Goal: Navigation & Orientation: Find specific page/section

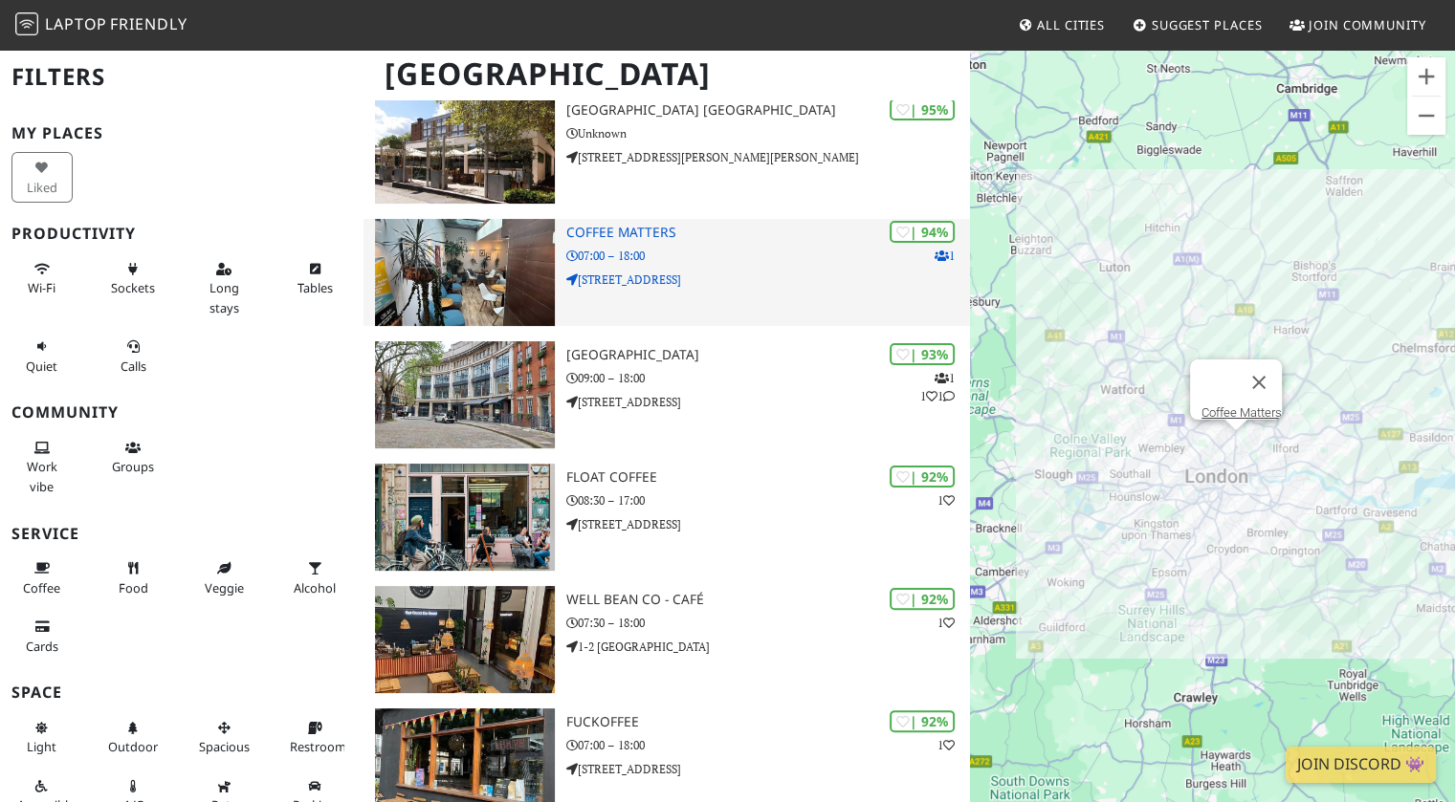
scroll to position [312, 0]
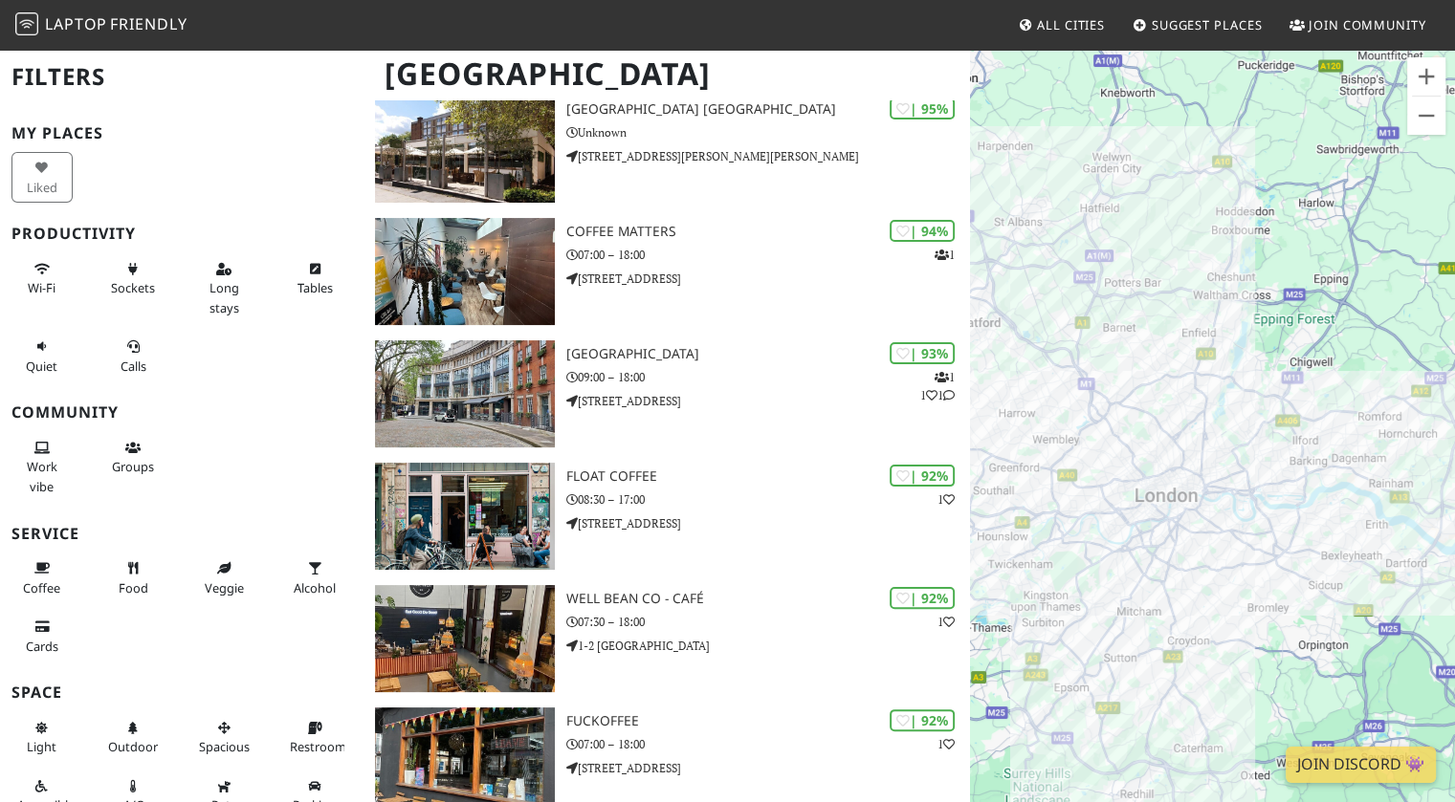
drag, startPoint x: 1253, startPoint y: 436, endPoint x: 1166, endPoint y: 461, distance: 90.5
click at [1363, 531] on div "To navigate, press the arrow keys." at bounding box center [1212, 449] width 485 height 802
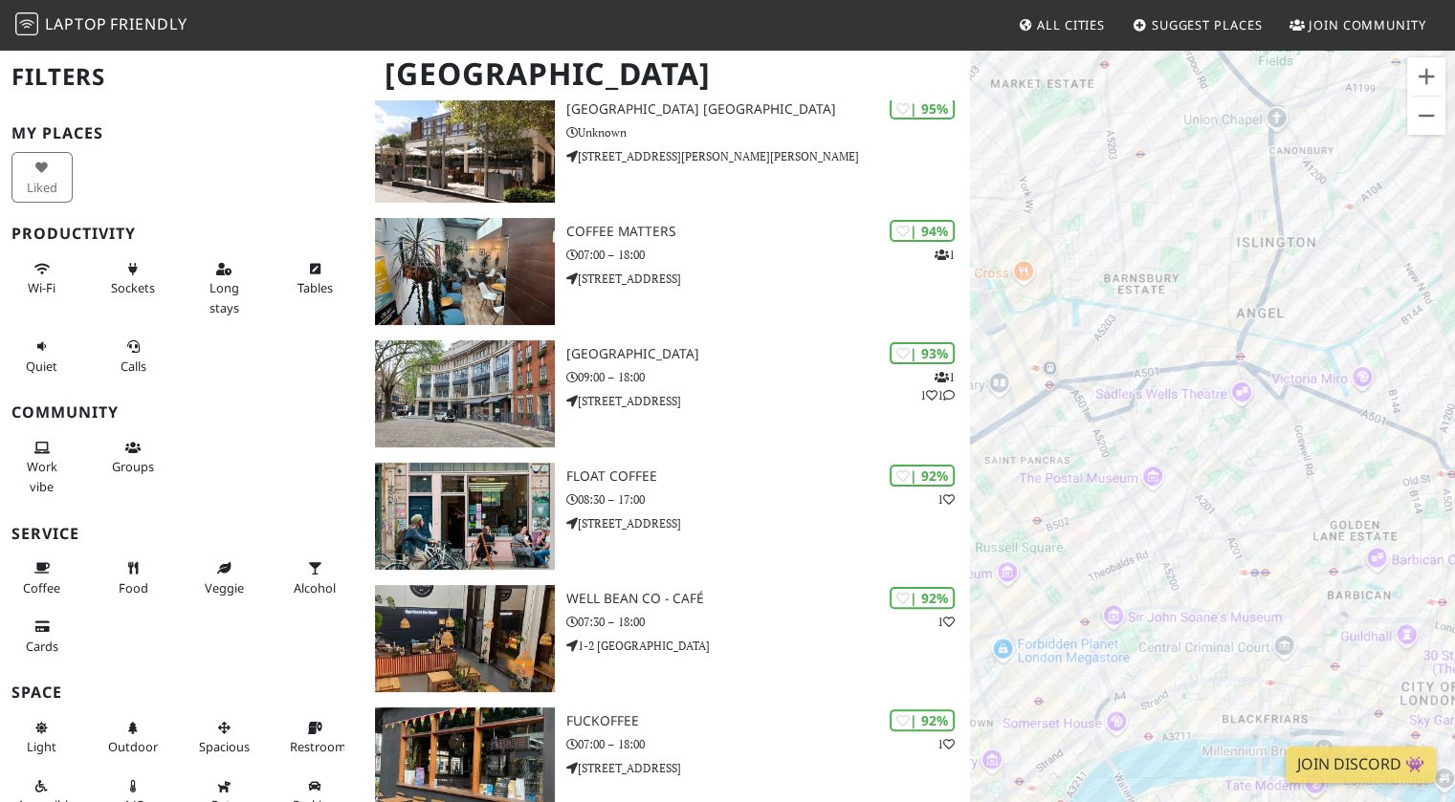
drag, startPoint x: 1351, startPoint y: 303, endPoint x: 1259, endPoint y: 300, distance: 91.8
click at [1202, 354] on div "To navigate, press the arrow keys." at bounding box center [1212, 449] width 485 height 802
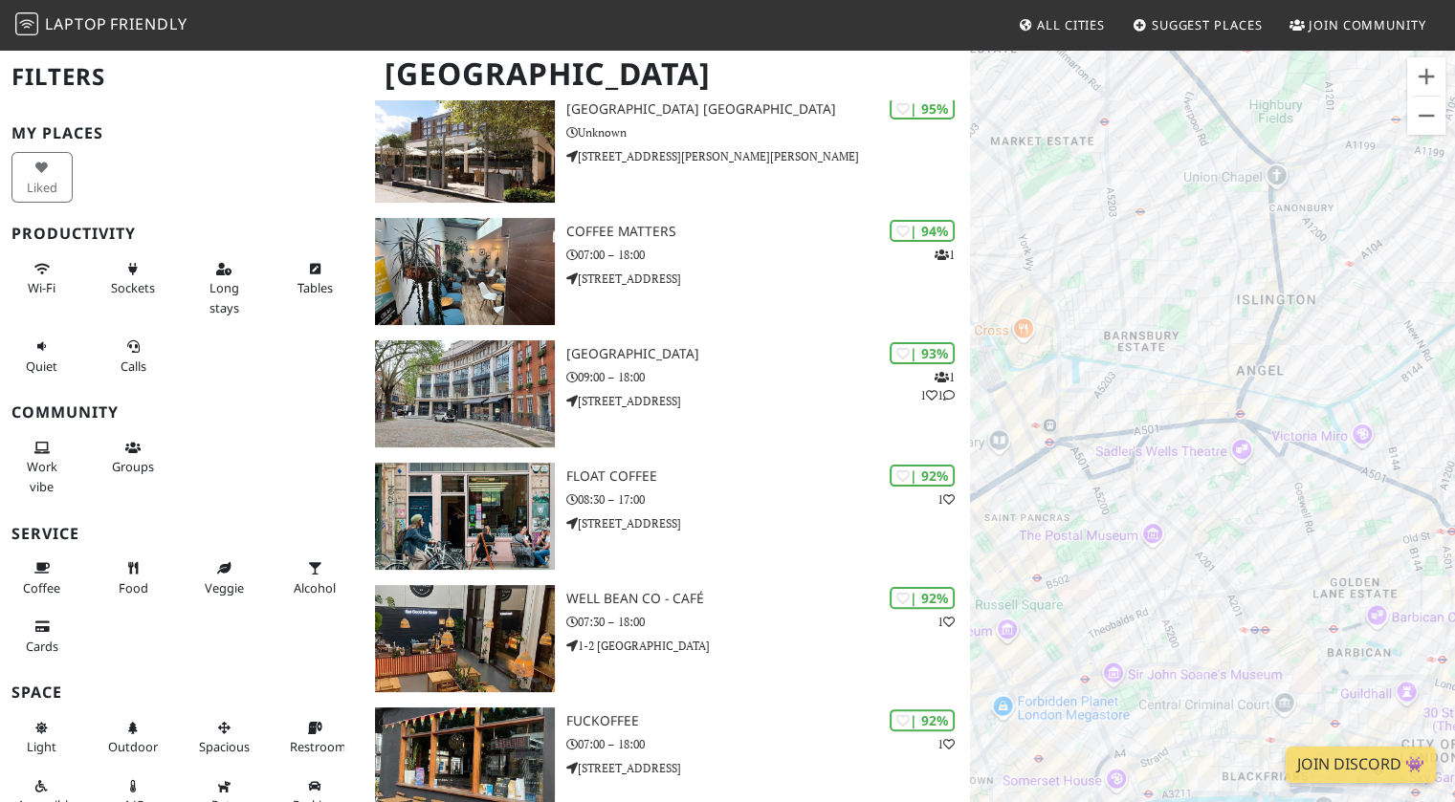
click at [1264, 209] on div "To navigate, press the arrow keys." at bounding box center [1212, 449] width 485 height 802
click at [1259, 164] on link "Euphorium - Highbury" at bounding box center [1276, 171] width 184 height 14
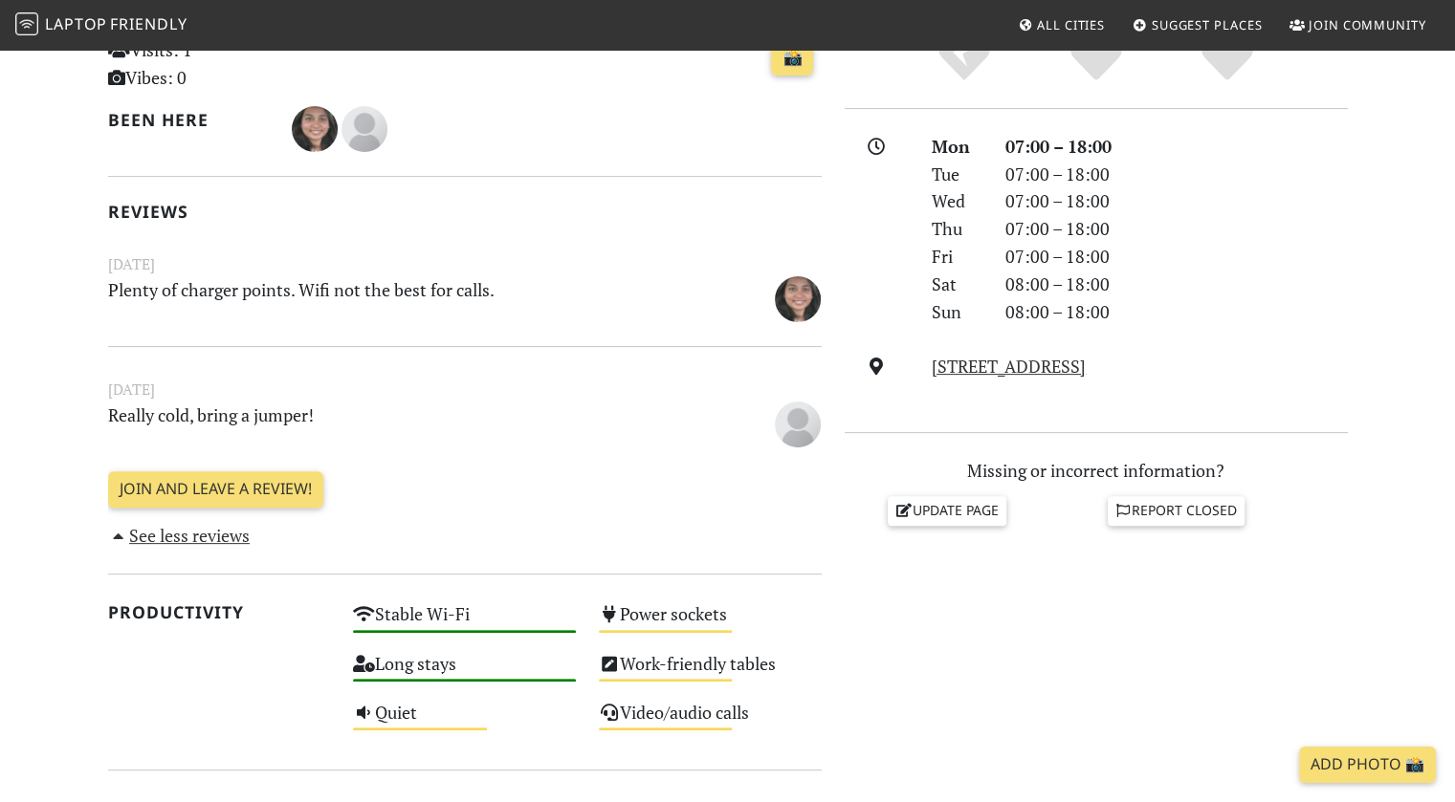
scroll to position [476, 0]
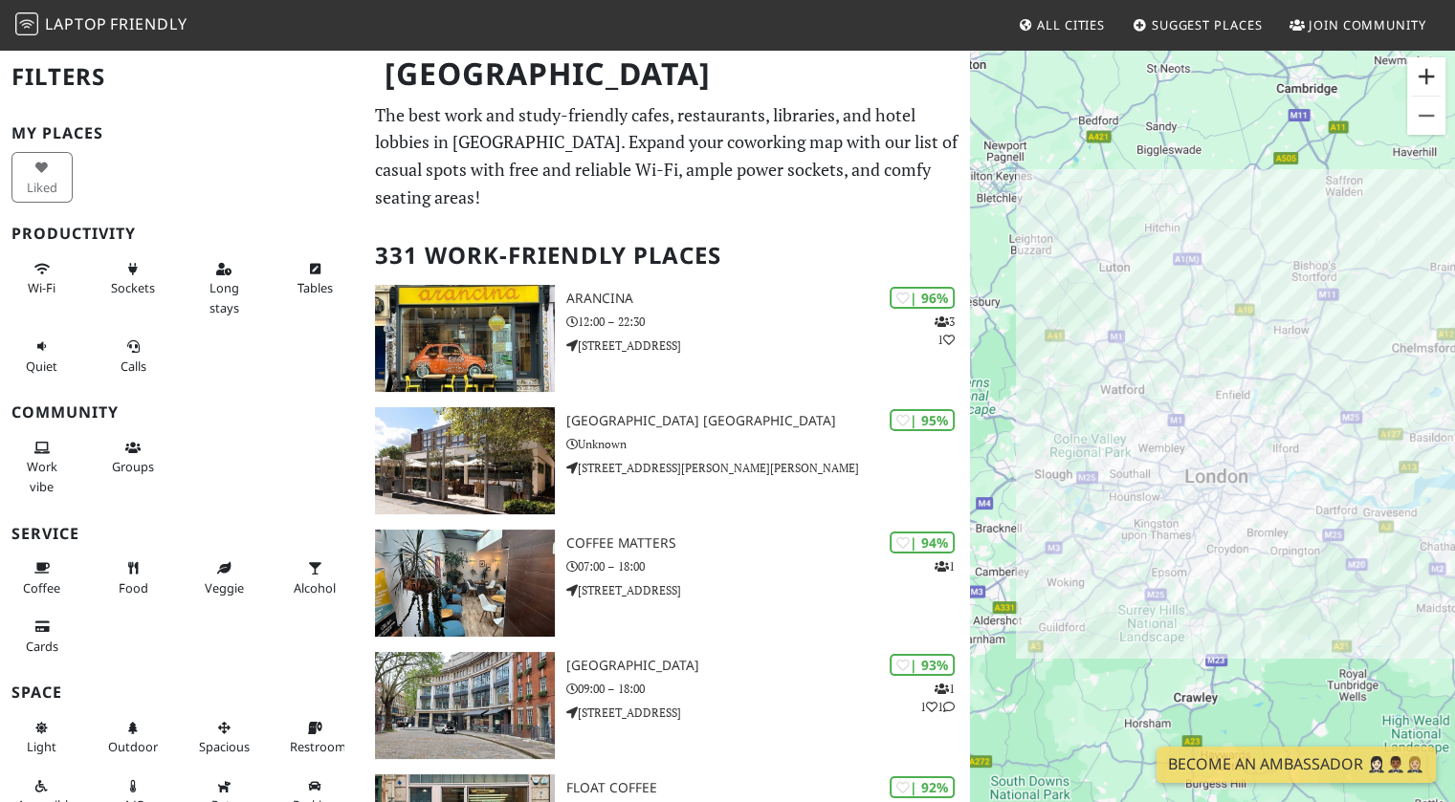
click at [1421, 72] on button "Zoom in" at bounding box center [1426, 76] width 38 height 38
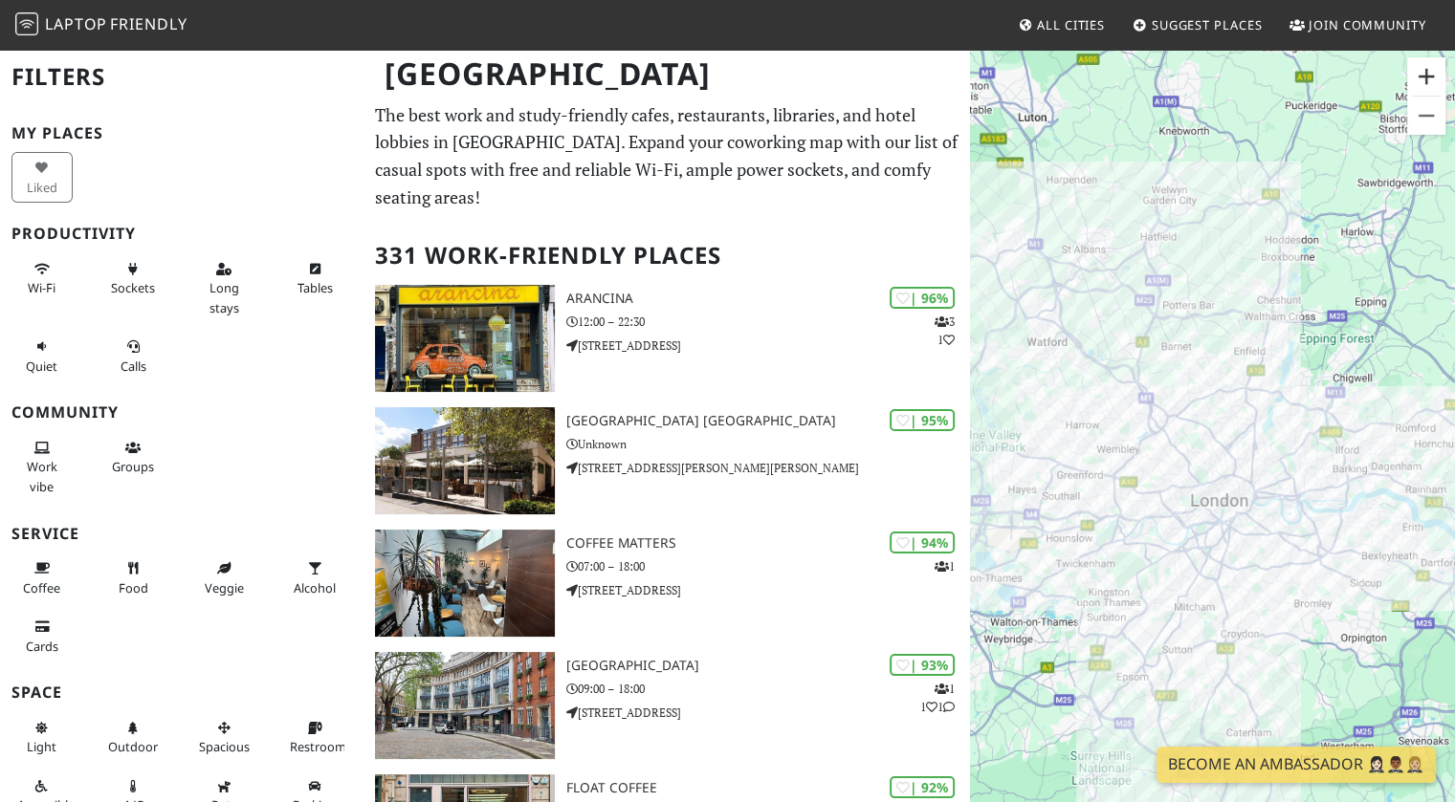
click at [1421, 72] on button "Zoom in" at bounding box center [1426, 76] width 38 height 38
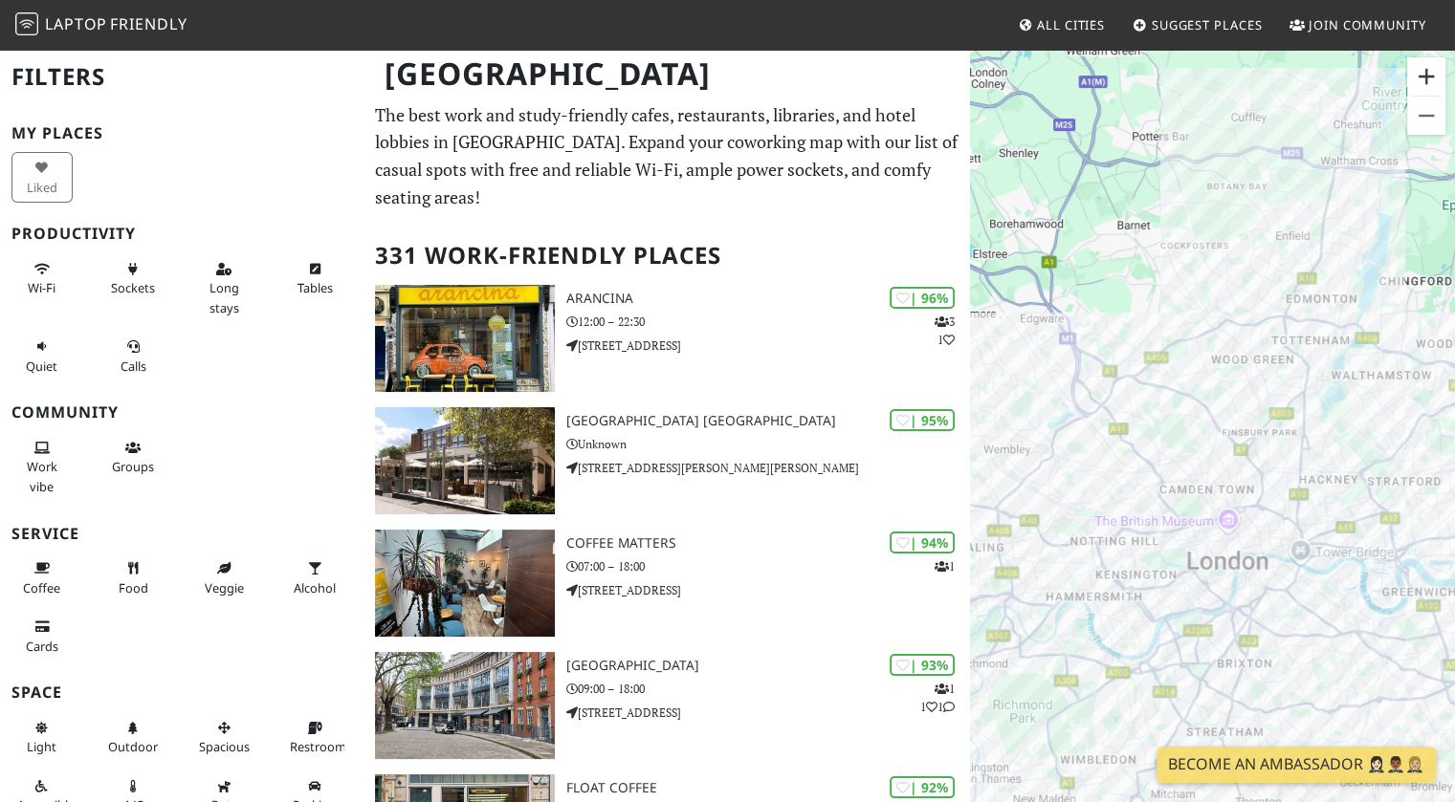
click at [1421, 72] on button "Zoom in" at bounding box center [1426, 76] width 38 height 38
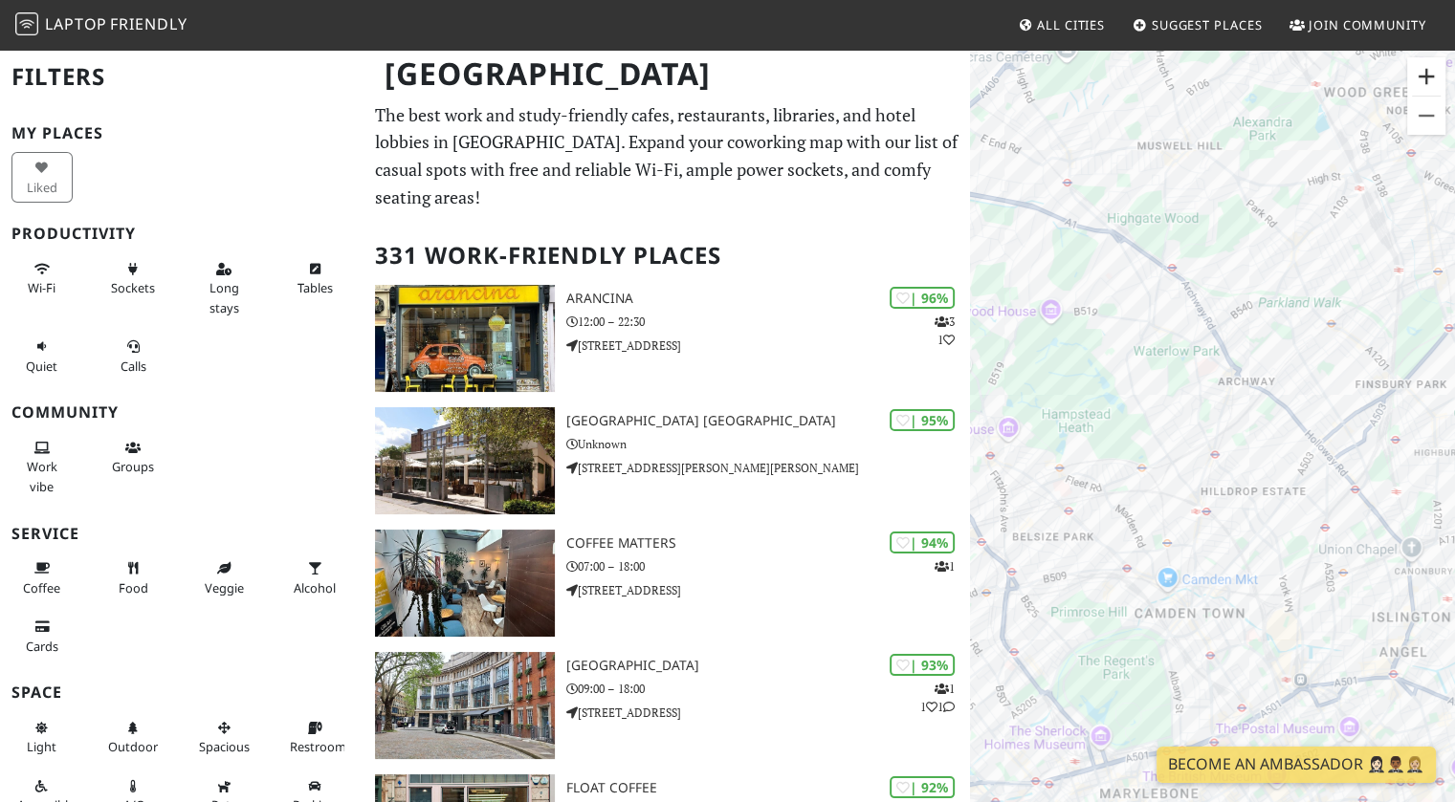
click at [1421, 71] on button "Zoom in" at bounding box center [1426, 76] width 38 height 38
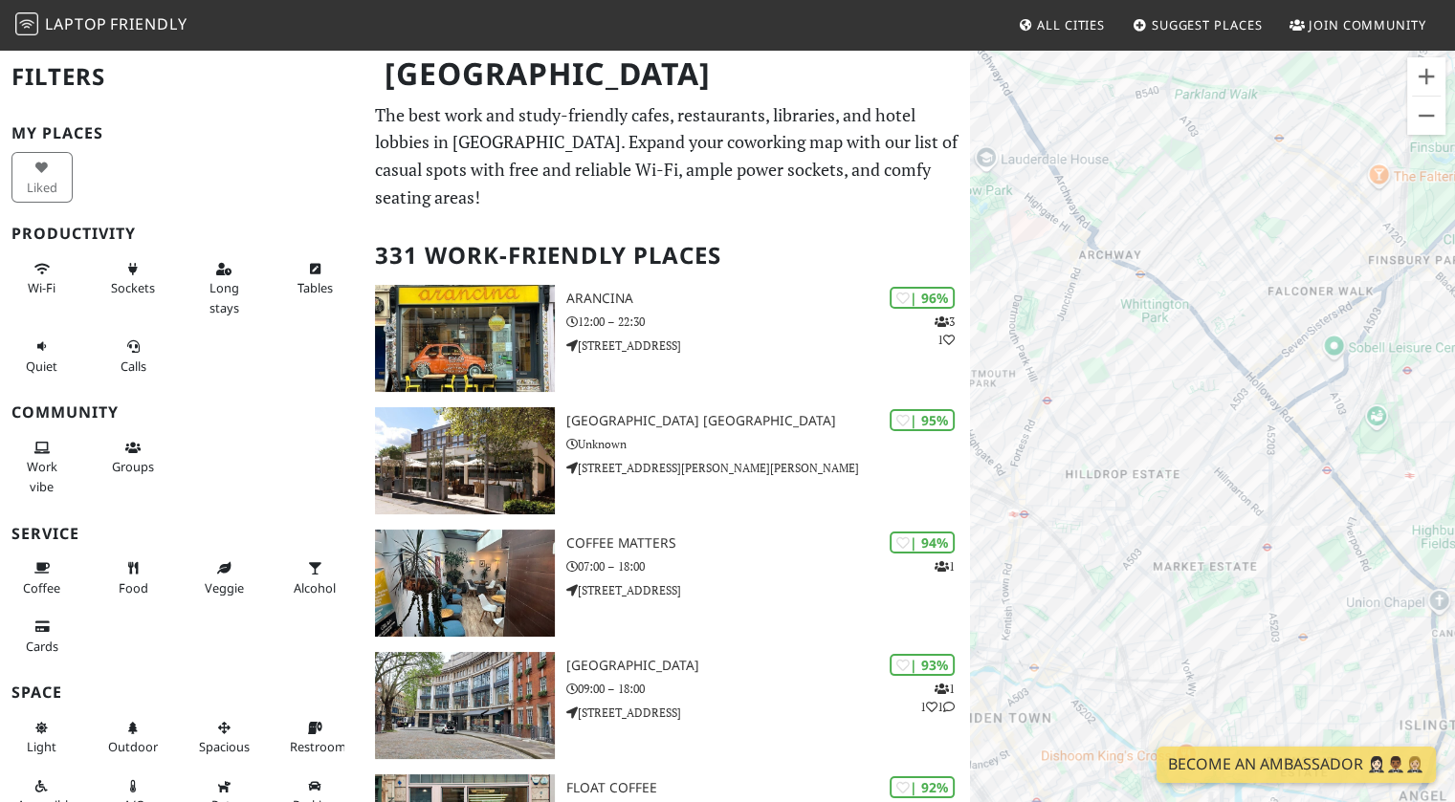
drag, startPoint x: 1394, startPoint y: 440, endPoint x: 1241, endPoint y: 403, distance: 157.5
click at [1212, 373] on div "To navigate, press the arrow keys." at bounding box center [1212, 449] width 485 height 802
click at [1241, 403] on div "To navigate, press the arrow keys." at bounding box center [1212, 449] width 485 height 802
click at [1173, 492] on div "To navigate, press the arrow keys." at bounding box center [1212, 449] width 485 height 802
click at [1397, 416] on div "To navigate, press the arrow keys." at bounding box center [1212, 449] width 485 height 802
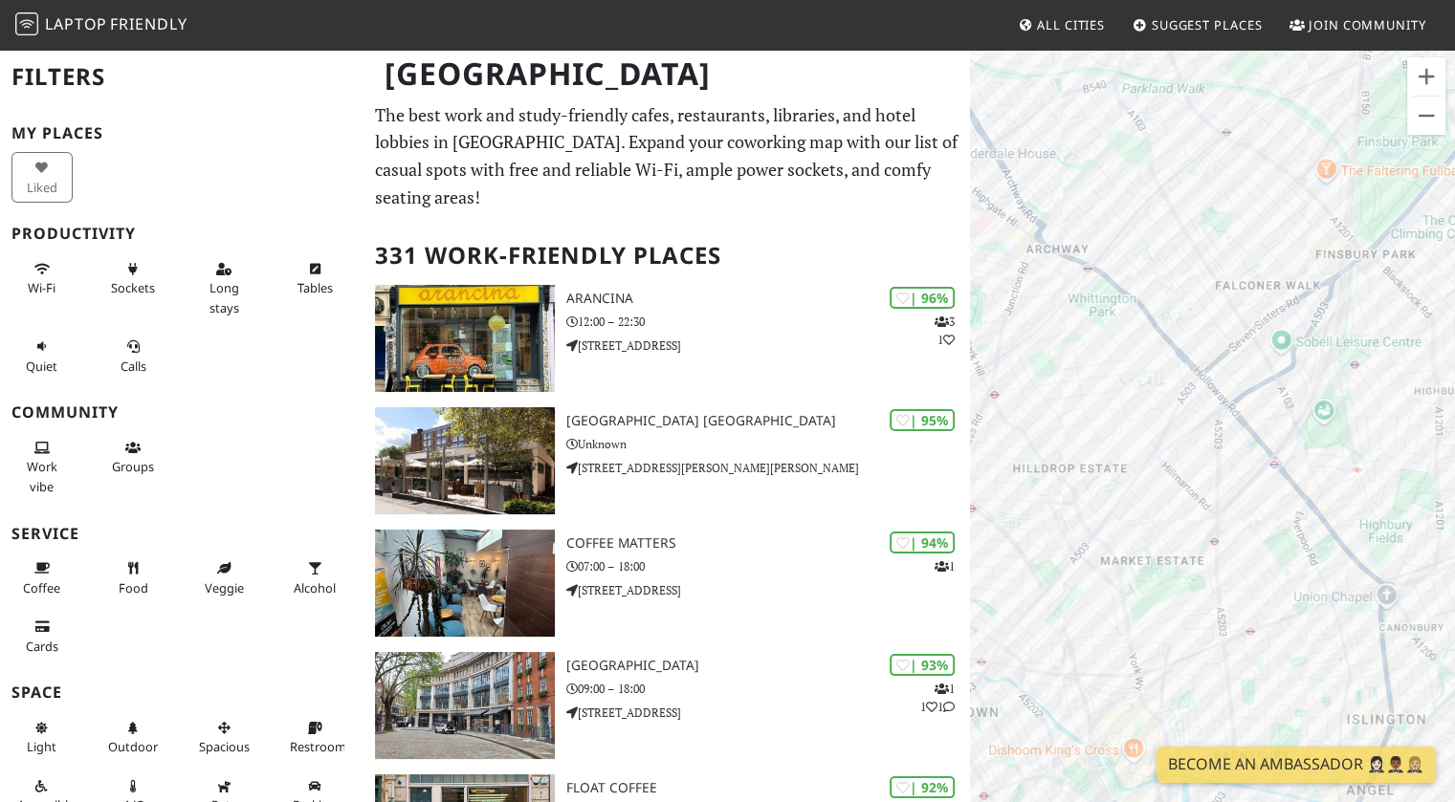
drag, startPoint x: 1398, startPoint y: 416, endPoint x: 1257, endPoint y: 440, distance: 143.5
click at [1257, 440] on div "To navigate, press the arrow keys." at bounding box center [1212, 449] width 485 height 802
click at [1436, 421] on div "To navigate, press the arrow keys." at bounding box center [1212, 449] width 485 height 802
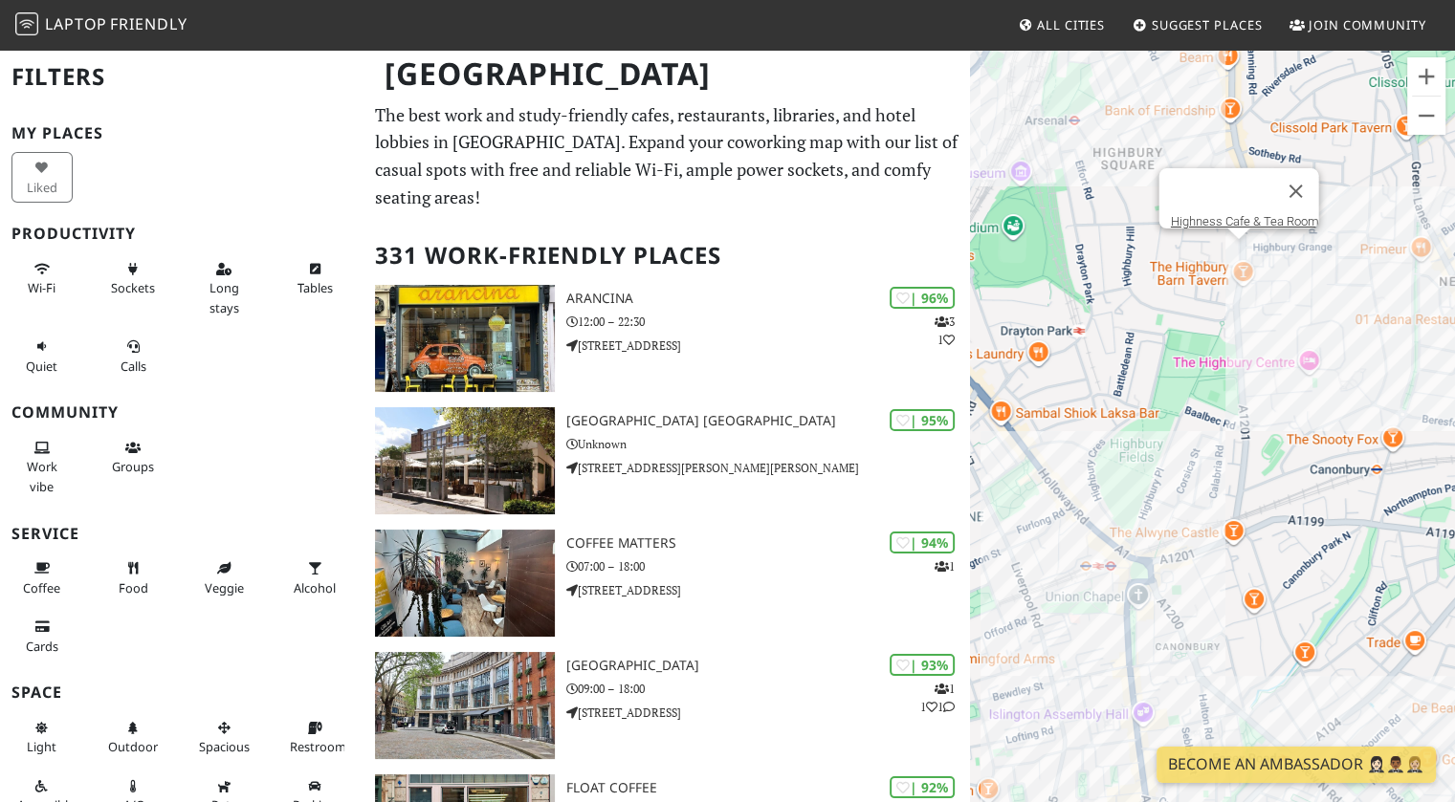
drag, startPoint x: 1256, startPoint y: 694, endPoint x: 1251, endPoint y: 624, distance: 70.0
click at [1251, 624] on div "To navigate, press the arrow keys. Highness Cafe & Tea Room" at bounding box center [1212, 449] width 485 height 802
click at [1048, 472] on div "To navigate, press the arrow keys. Highness Cafe & Tea Room" at bounding box center [1212, 449] width 485 height 802
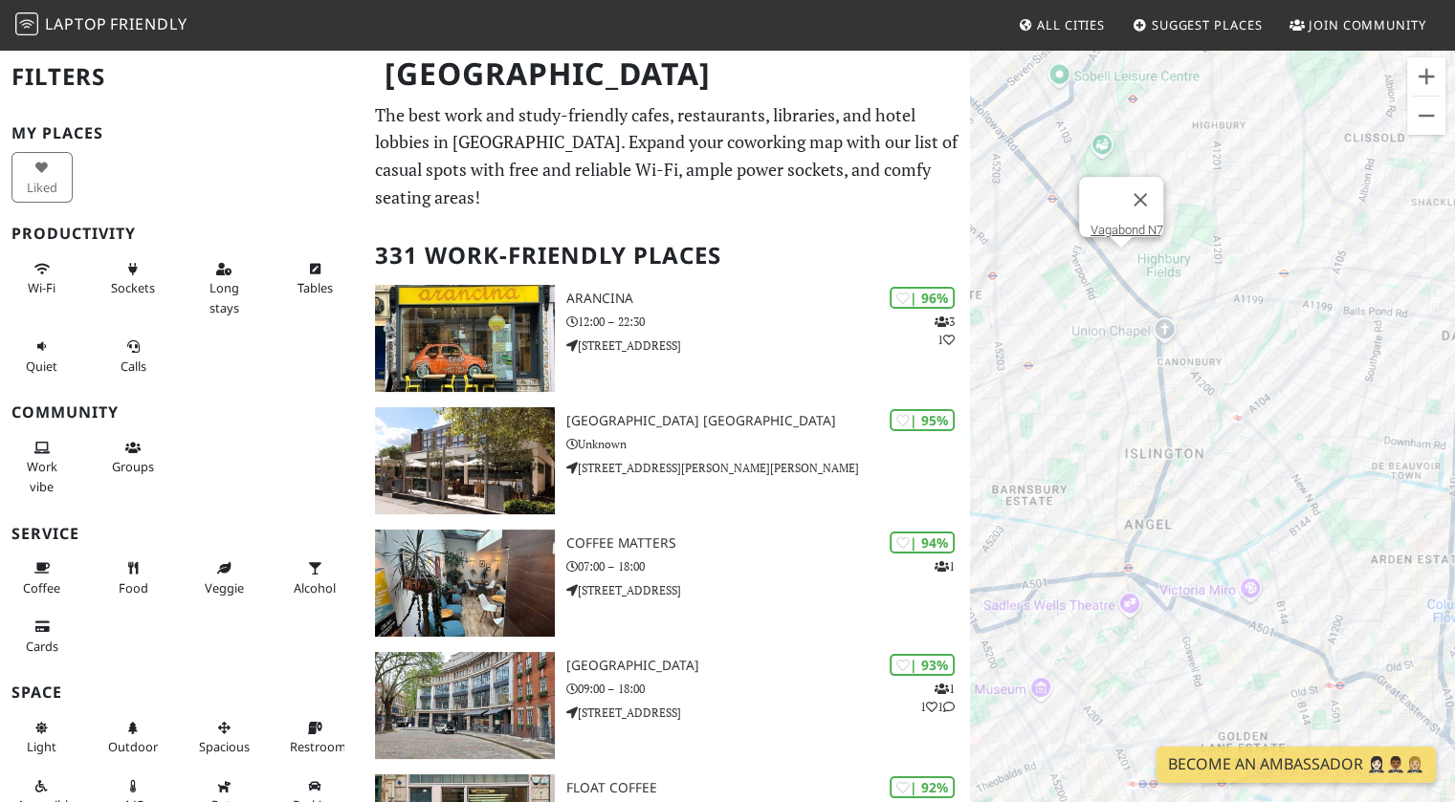
drag, startPoint x: 1243, startPoint y: 607, endPoint x: 1193, endPoint y: 550, distance: 75.9
click at [1284, 241] on div "To navigate, press the arrow keys. Vagabond N7" at bounding box center [1212, 449] width 485 height 802
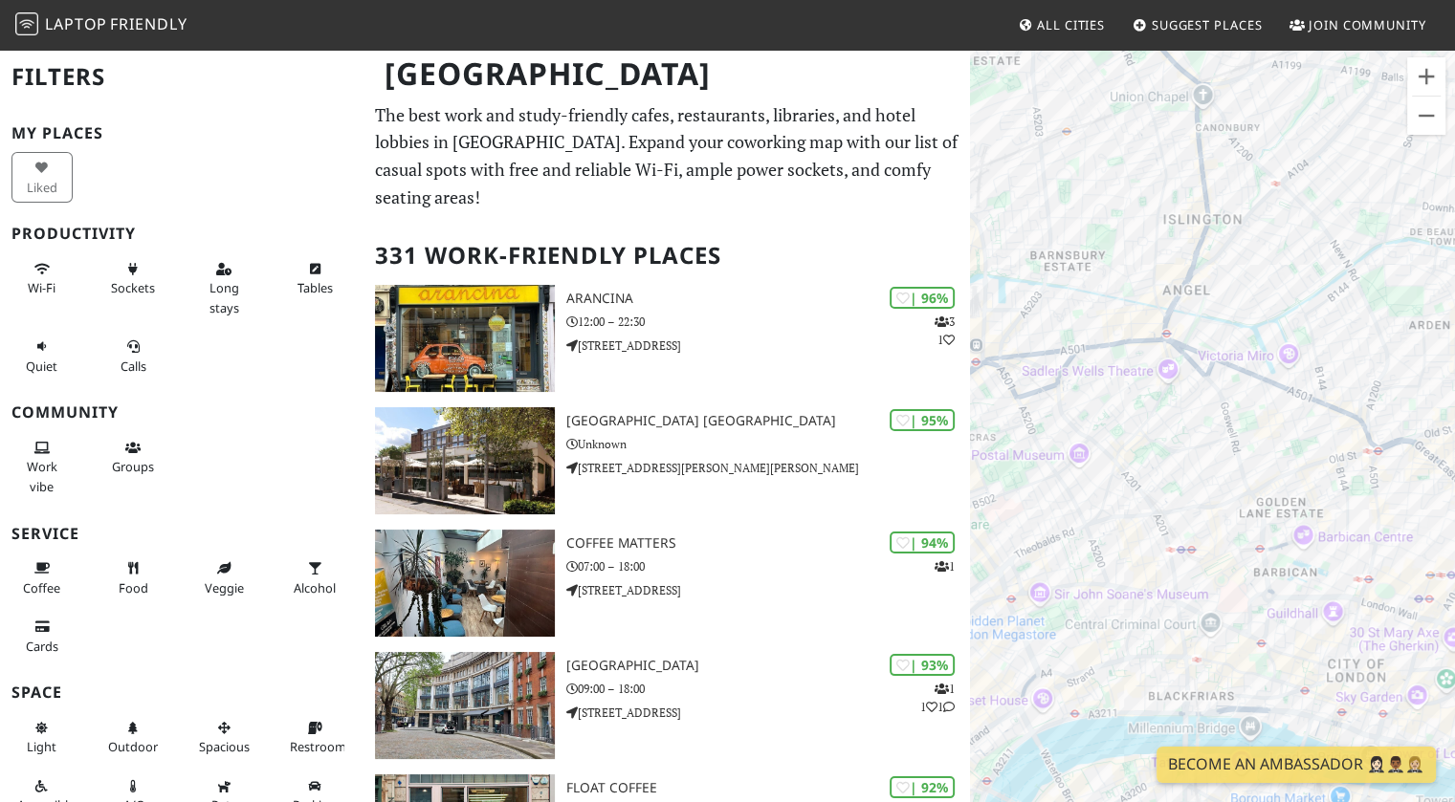
drag, startPoint x: 1193, startPoint y: 550, endPoint x: 1234, endPoint y: 447, distance: 110.8
click at [1234, 447] on div "To navigate, press the arrow keys. Vagabond N7" at bounding box center [1212, 449] width 485 height 802
click at [1233, 454] on div "To navigate, press the arrow keys. Vagabond N7" at bounding box center [1212, 449] width 485 height 802
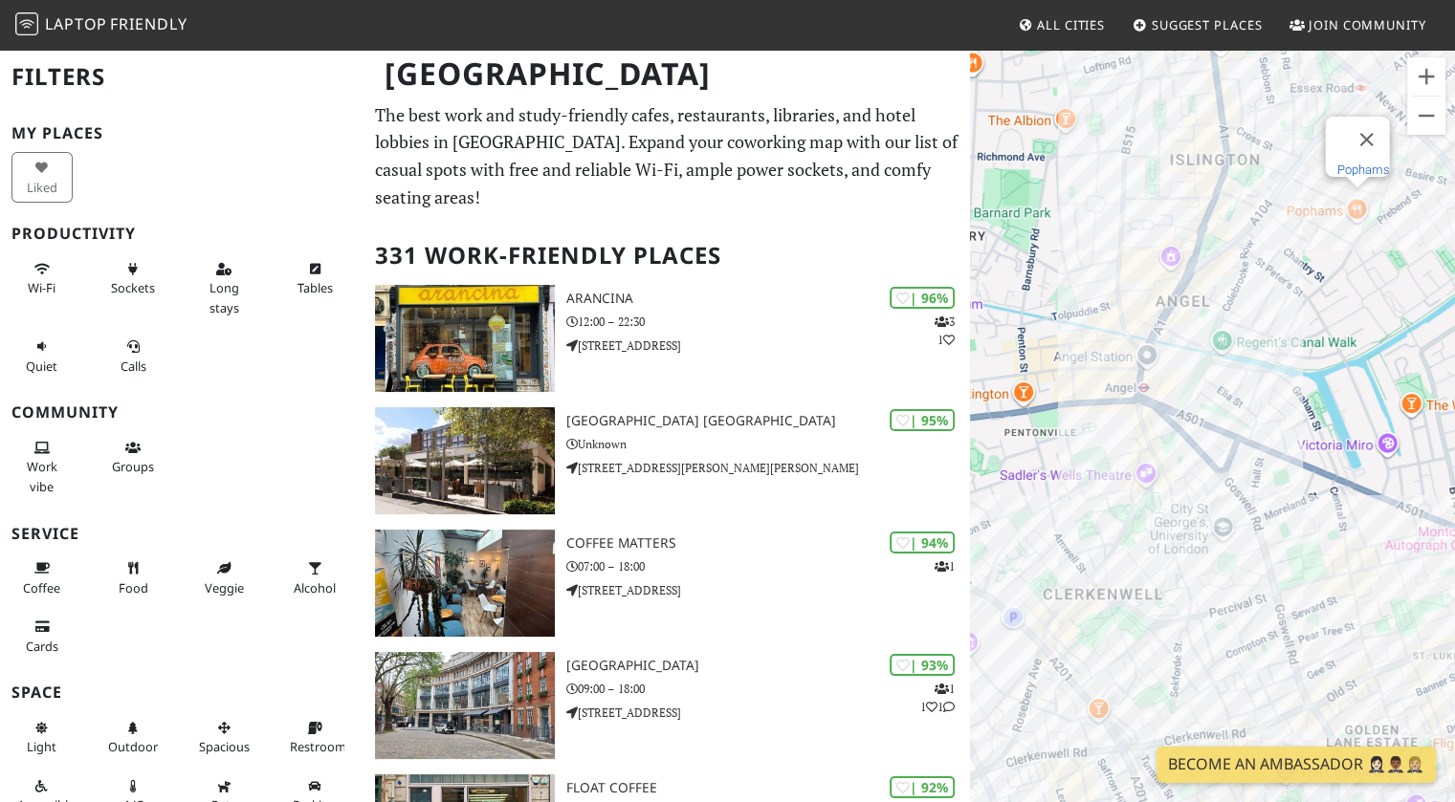
click at [1358, 163] on link "Pophams" at bounding box center [1362, 170] width 53 height 14
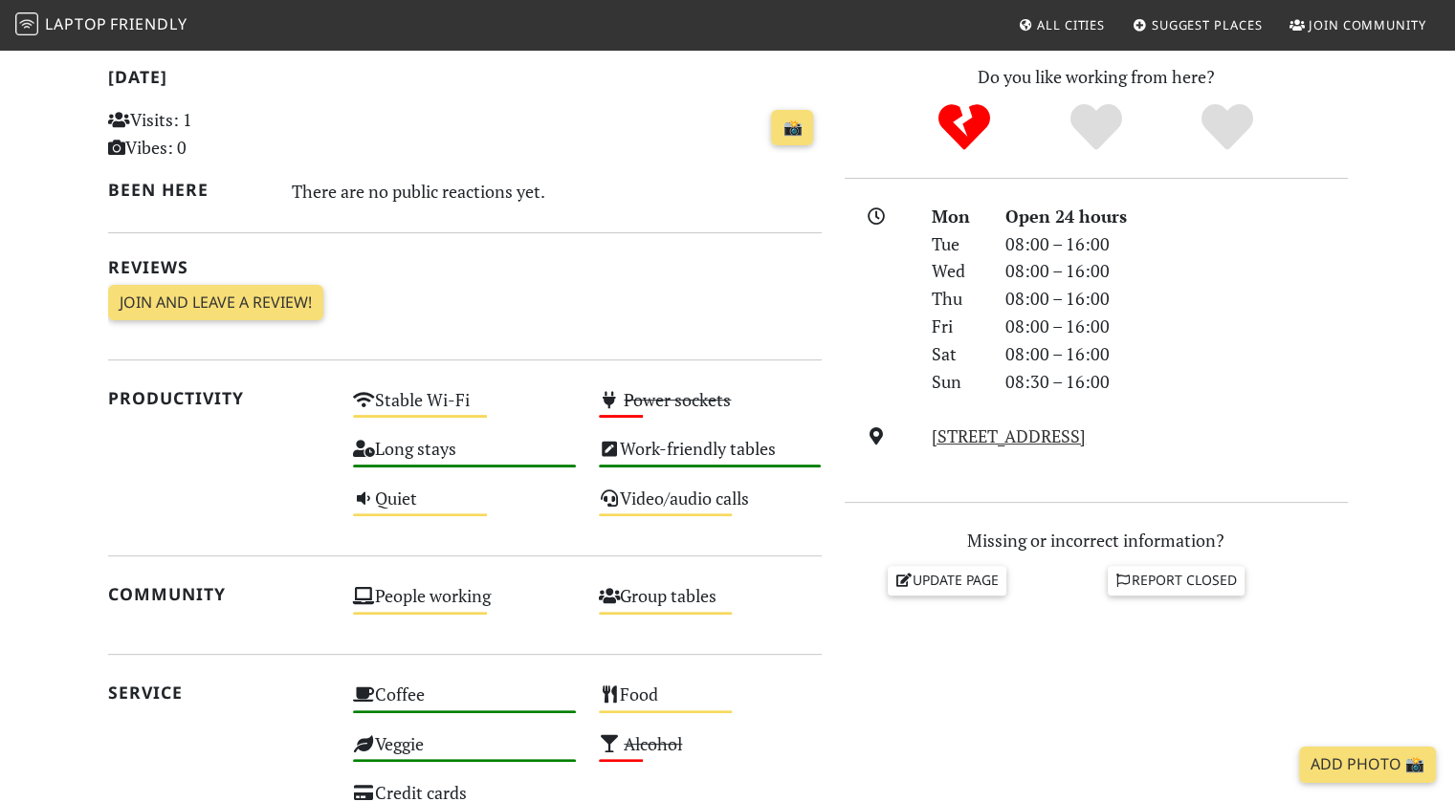
scroll to position [407, 0]
